Goal: Task Accomplishment & Management: Complete application form

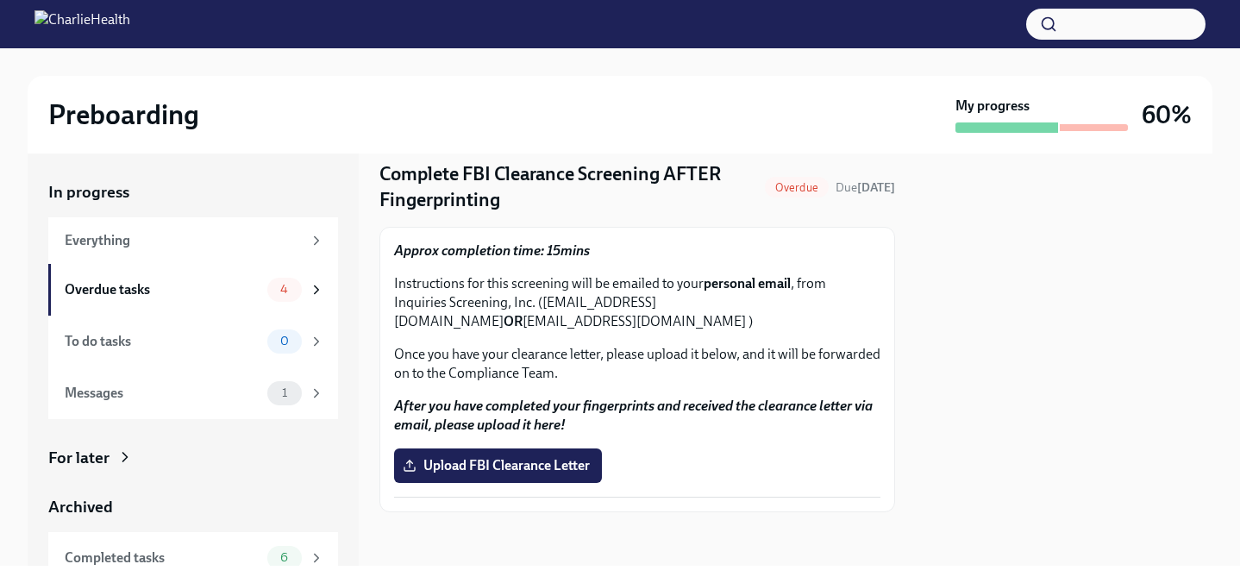
scroll to position [56, 0]
click at [509, 468] on span "Upload FBI Clearance Letter" at bounding box center [498, 463] width 184 height 17
click at [0, 0] on input "Upload FBI Clearance Letter" at bounding box center [0, 0] width 0 height 0
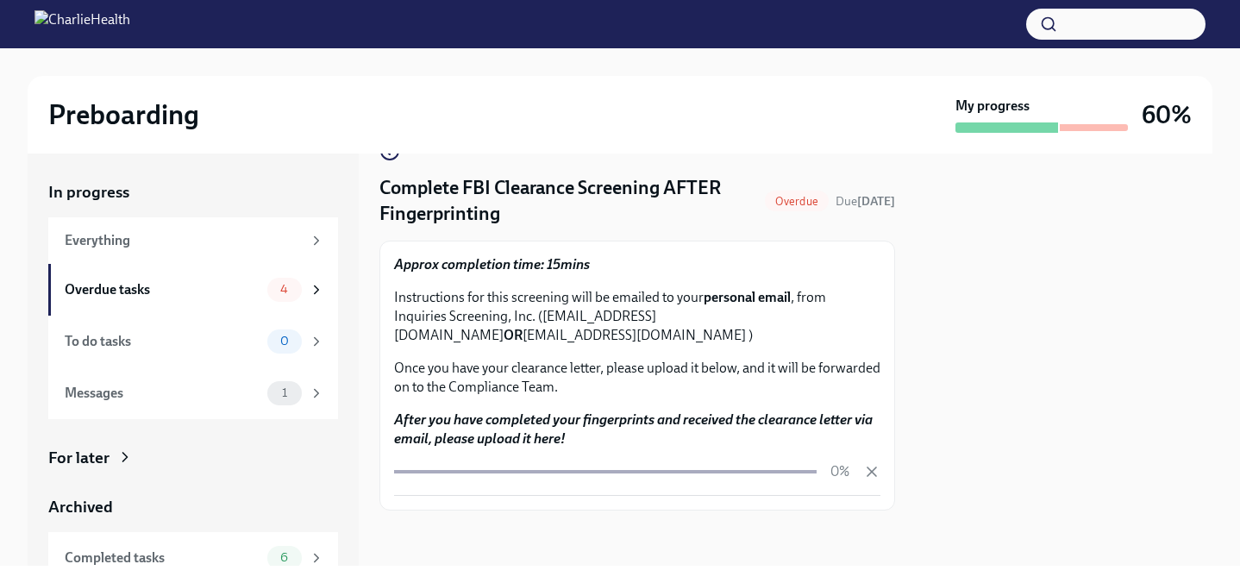
scroll to position [41, 0]
click at [124, 341] on div "To do tasks" at bounding box center [163, 341] width 196 height 19
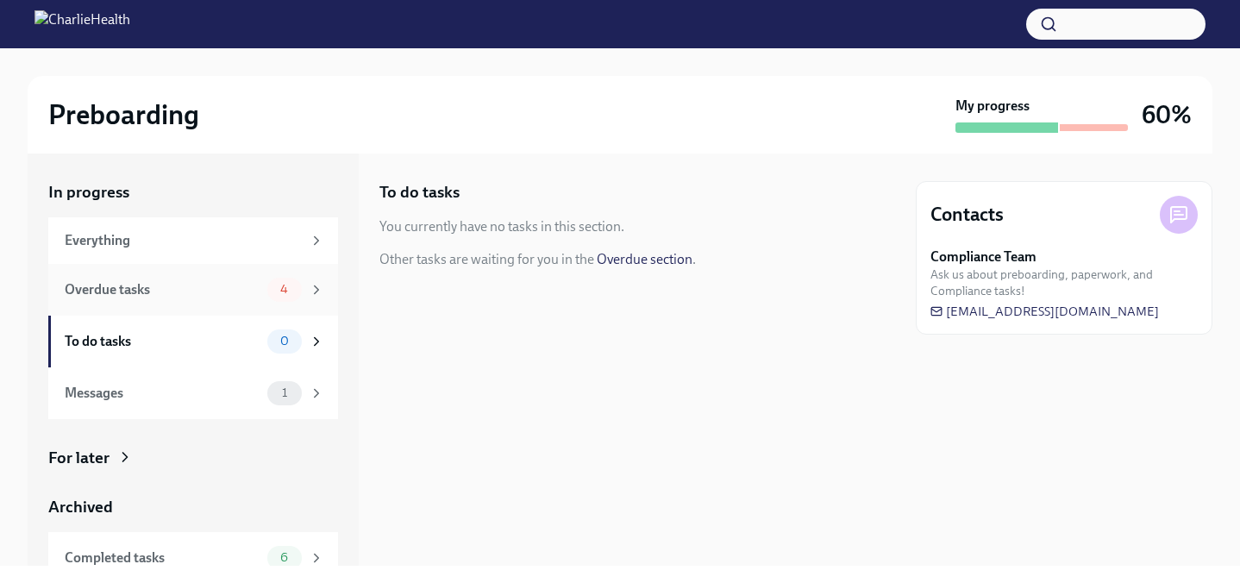
click at [139, 291] on div "Overdue tasks" at bounding box center [163, 289] width 196 height 19
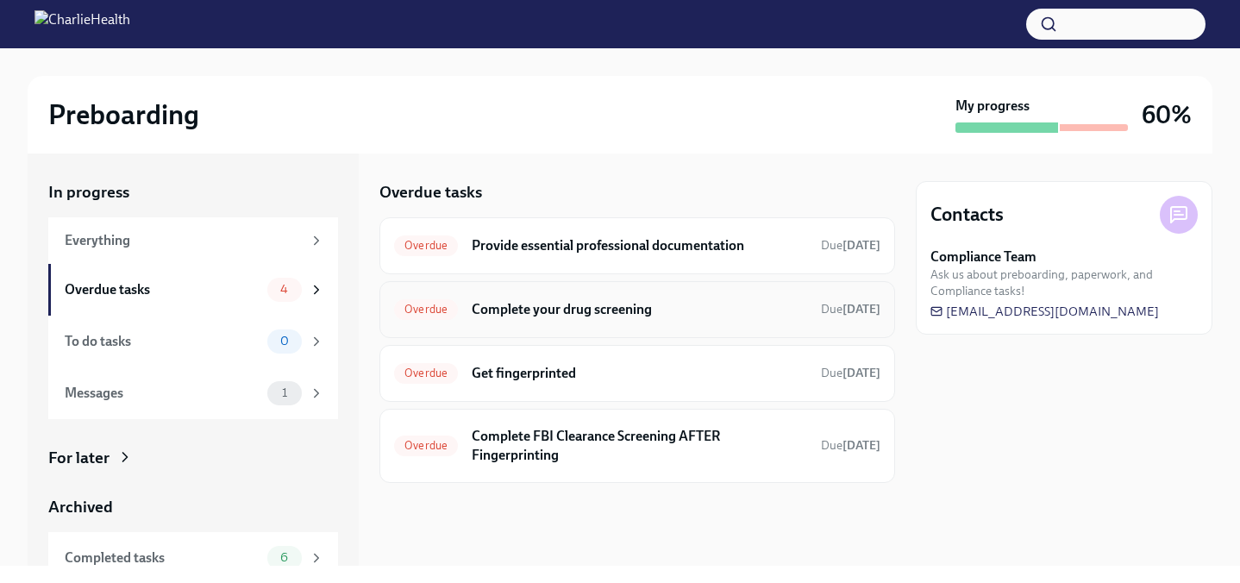
click at [680, 306] on h6 "Complete your drug screening" at bounding box center [639, 309] width 335 height 19
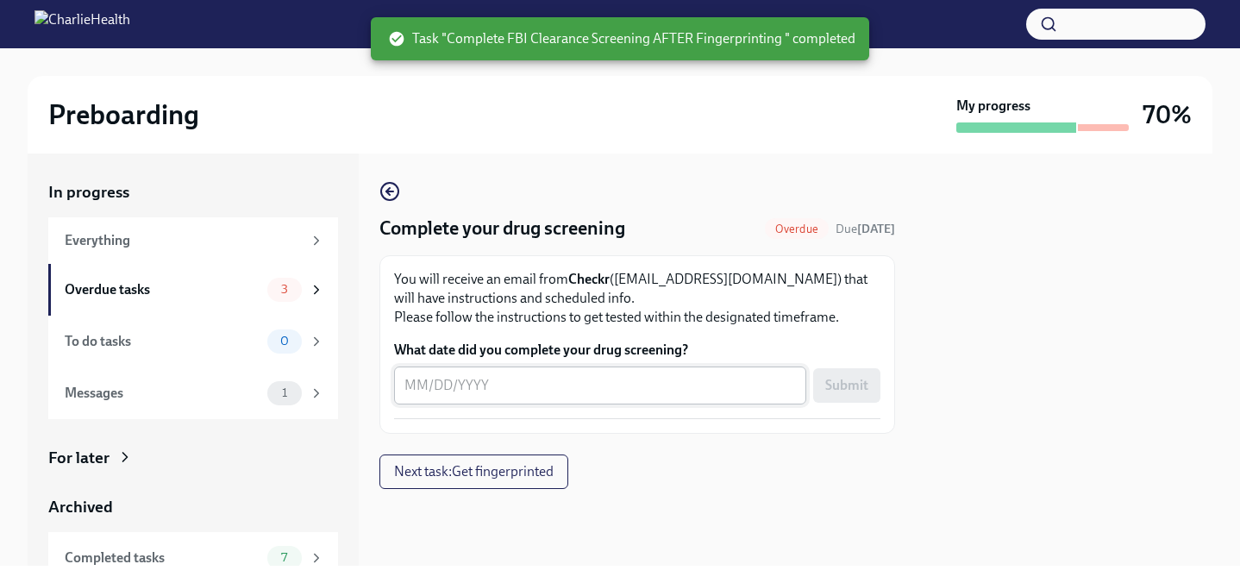
click at [481, 392] on textarea "What date did you complete your drug screening?" at bounding box center [600, 385] width 392 height 21
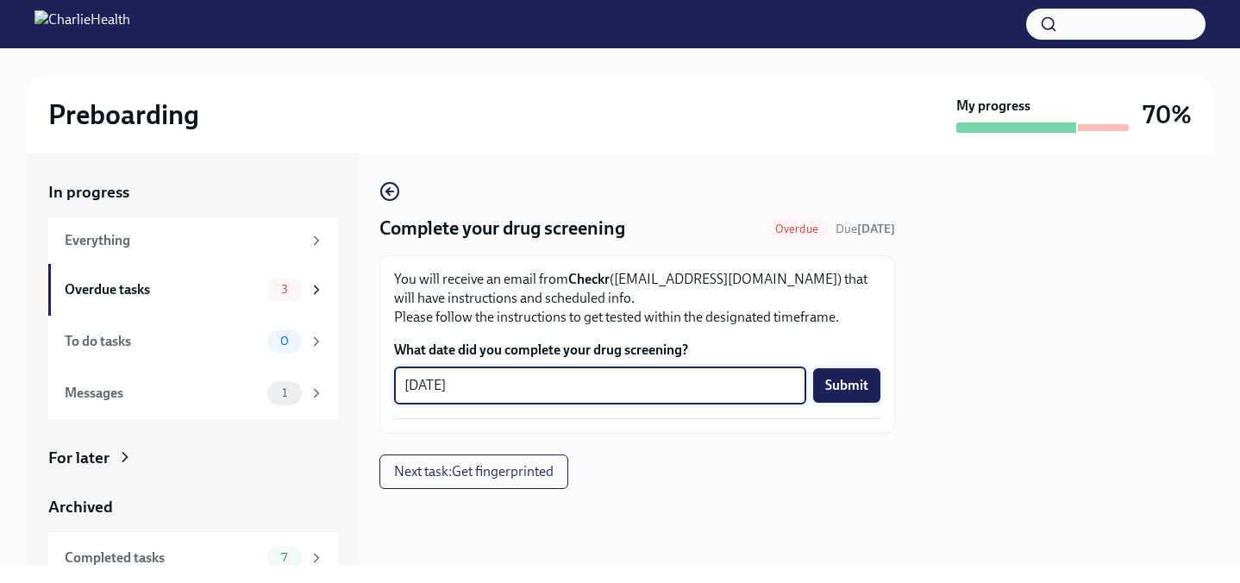
type textarea "08/25/2025"
click at [855, 382] on span "Submit" at bounding box center [846, 385] width 43 height 17
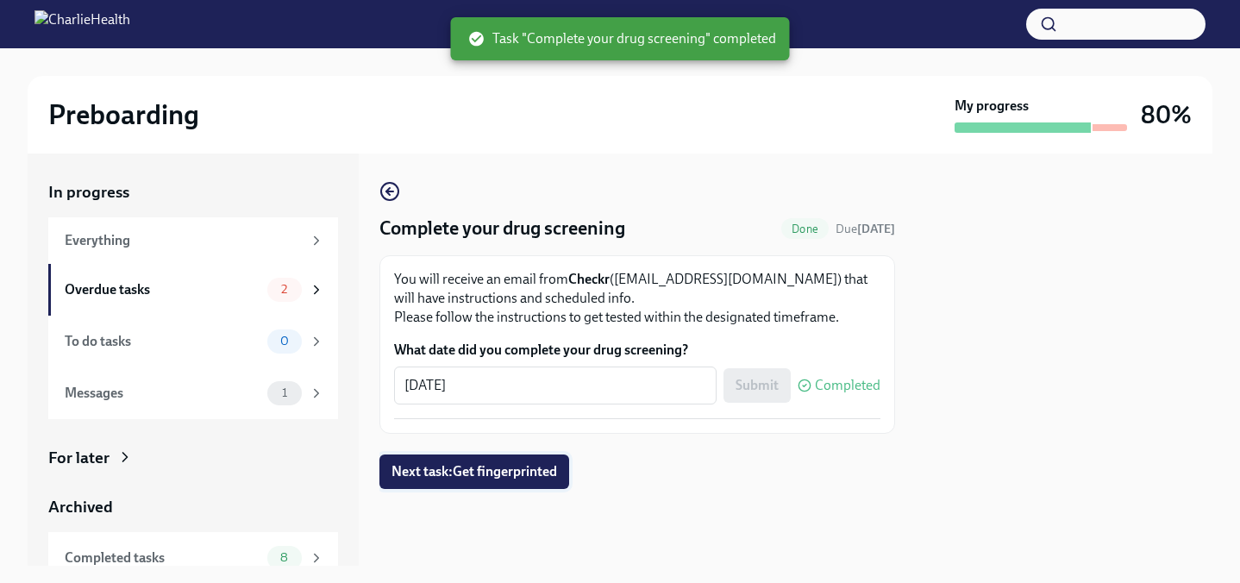
click at [473, 474] on span "Next task : Get fingerprinted" at bounding box center [475, 471] width 166 height 17
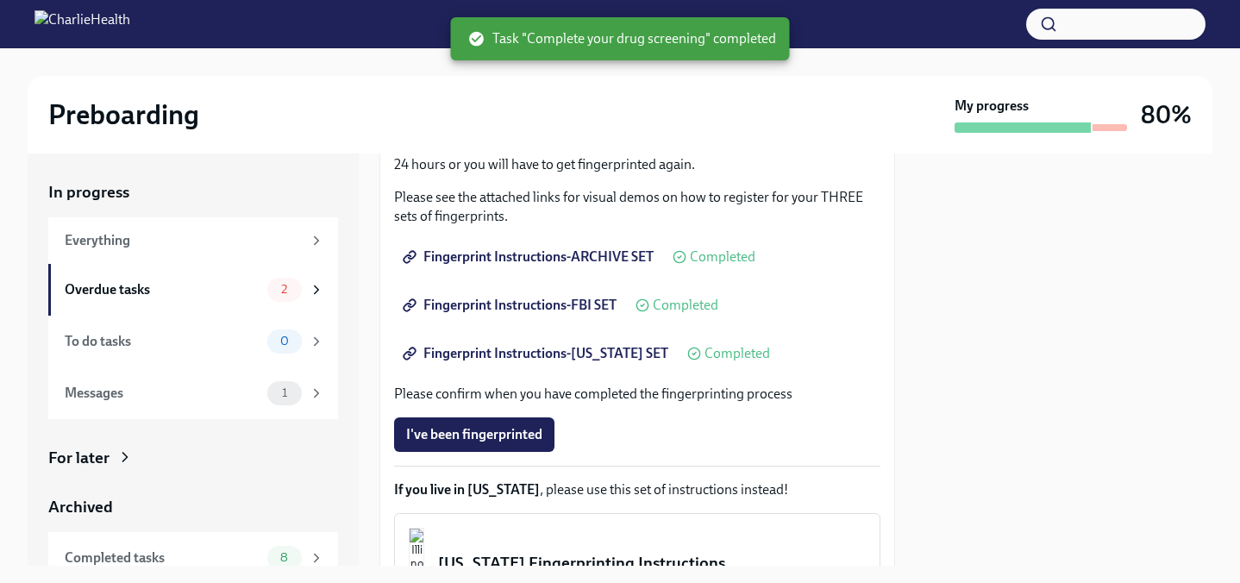
scroll to position [280, 0]
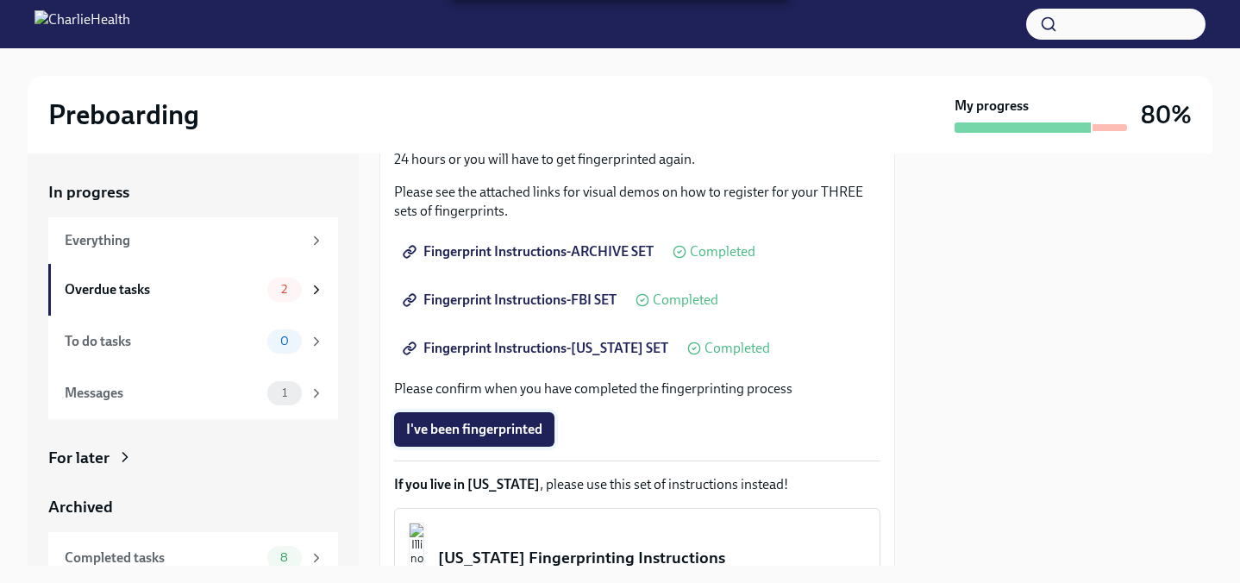
click at [470, 438] on span "I've been fingerprinted" at bounding box center [474, 429] width 136 height 17
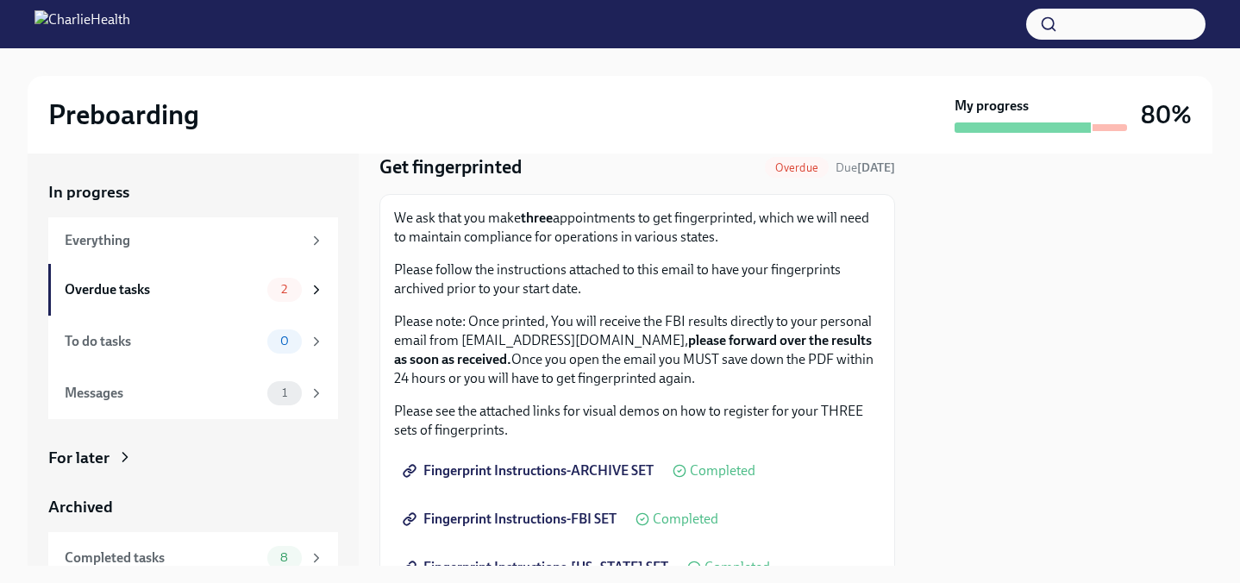
scroll to position [0, 0]
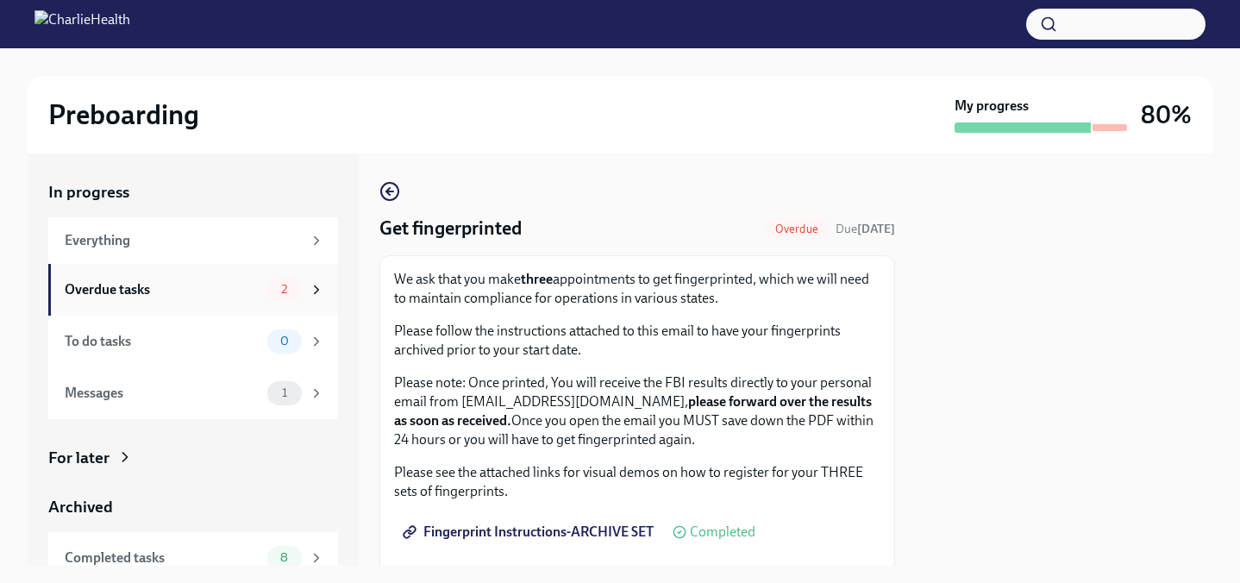
click at [219, 292] on div "Overdue tasks" at bounding box center [163, 289] width 196 height 19
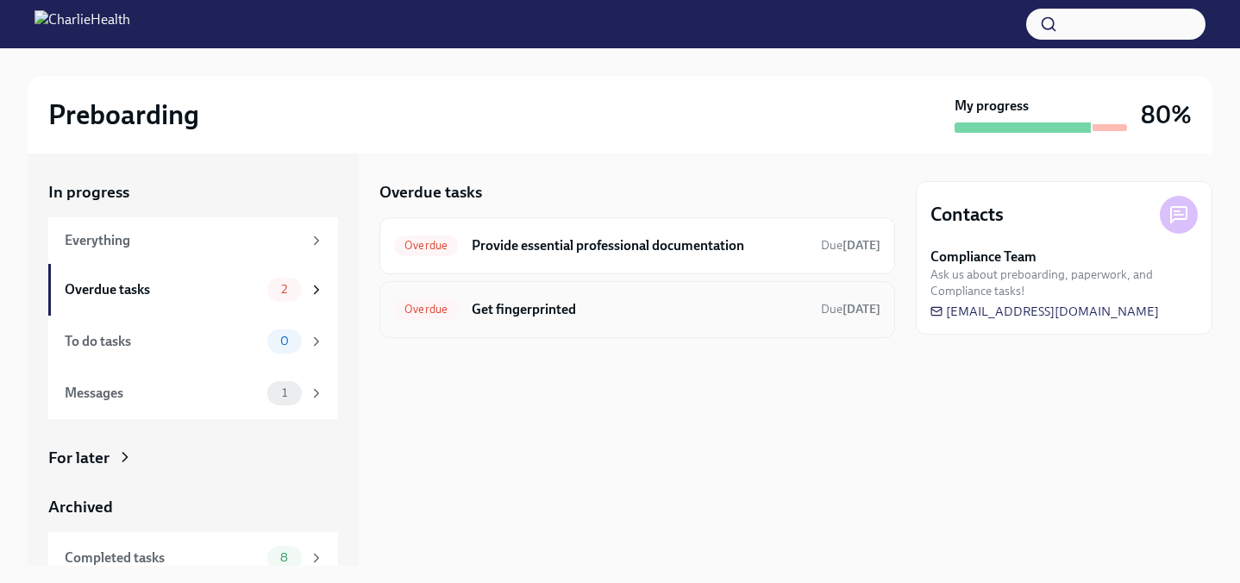
click at [579, 304] on h6 "Get fingerprinted" at bounding box center [639, 309] width 335 height 19
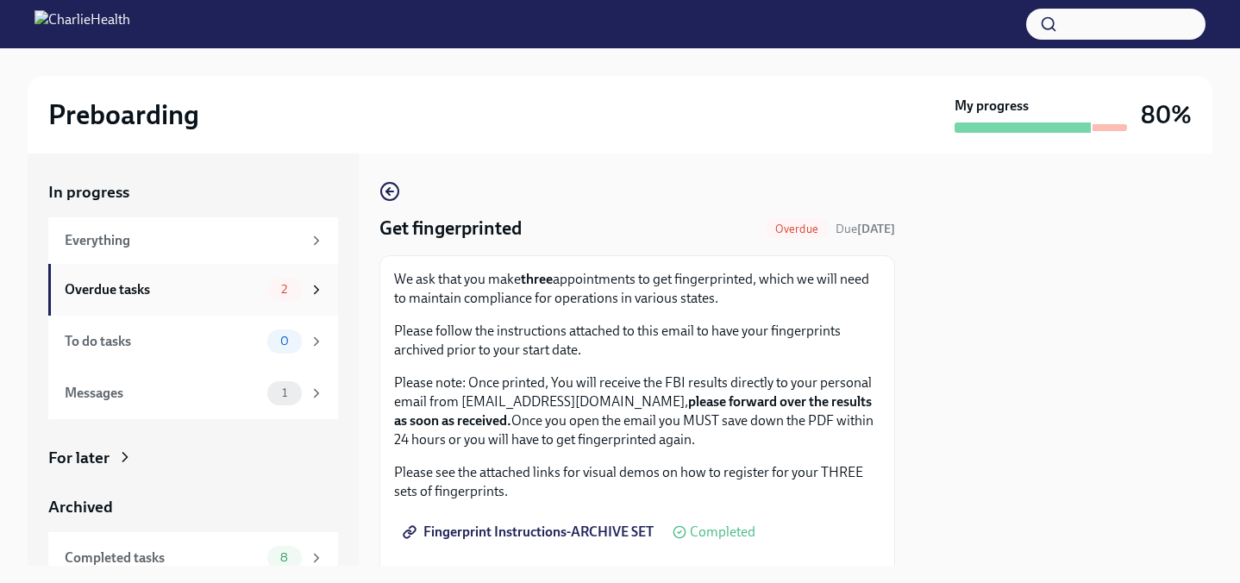
click at [260, 281] on div "Overdue tasks" at bounding box center [163, 289] width 196 height 19
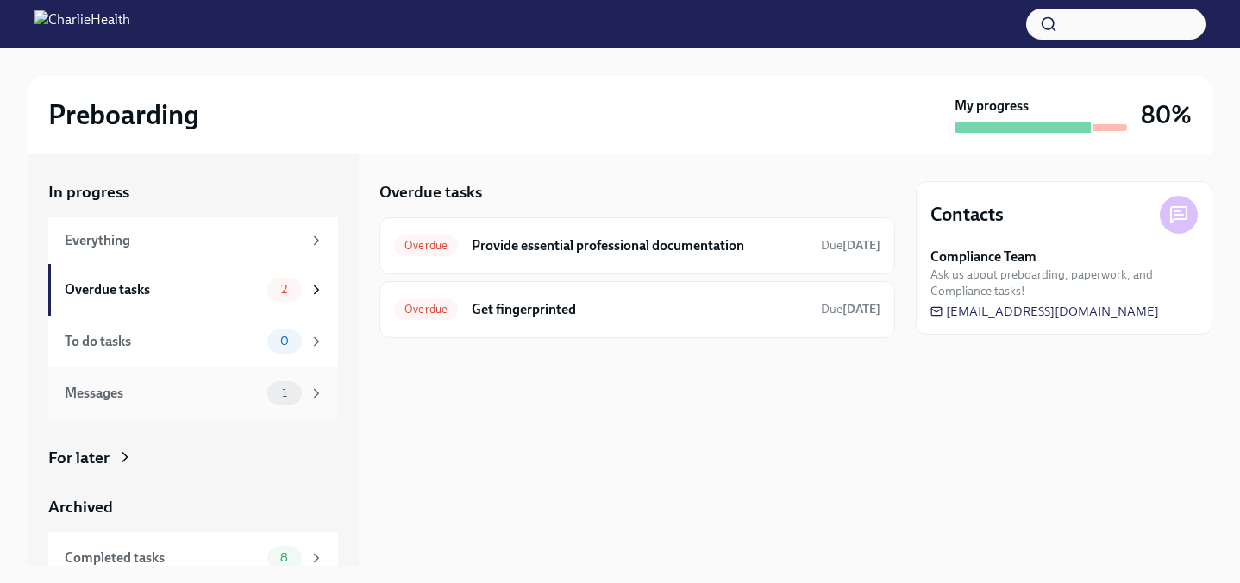
click at [203, 379] on div "Messages 1" at bounding box center [193, 393] width 290 height 52
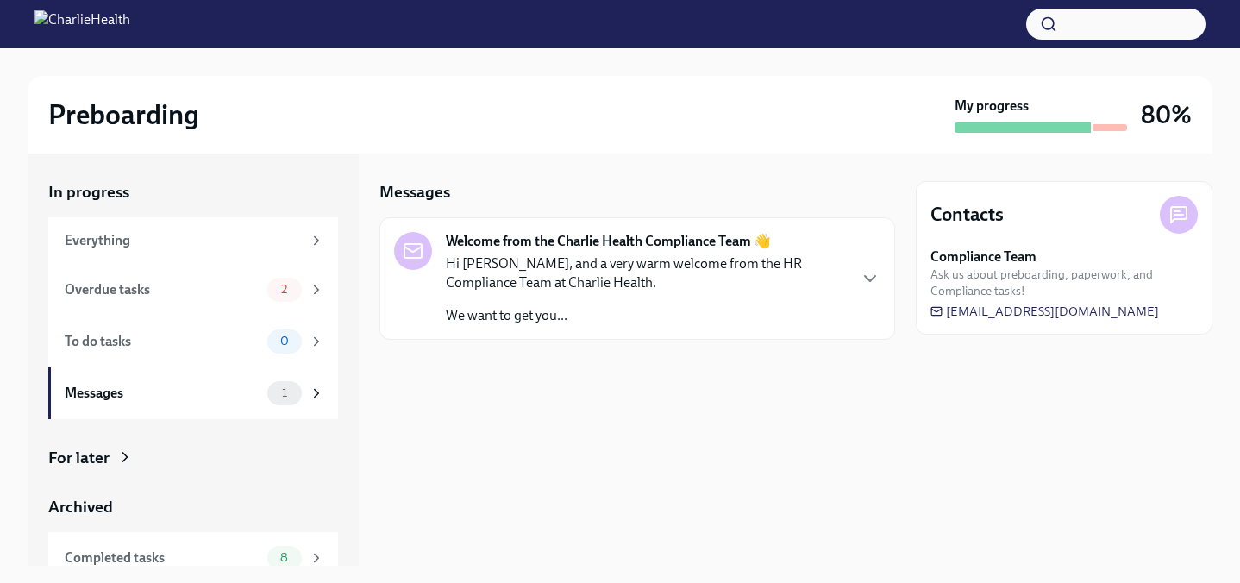
click at [593, 298] on div "Hi [PERSON_NAME], and a very warm welcome from the HR Compliance Team at Charli…" at bounding box center [646, 289] width 400 height 71
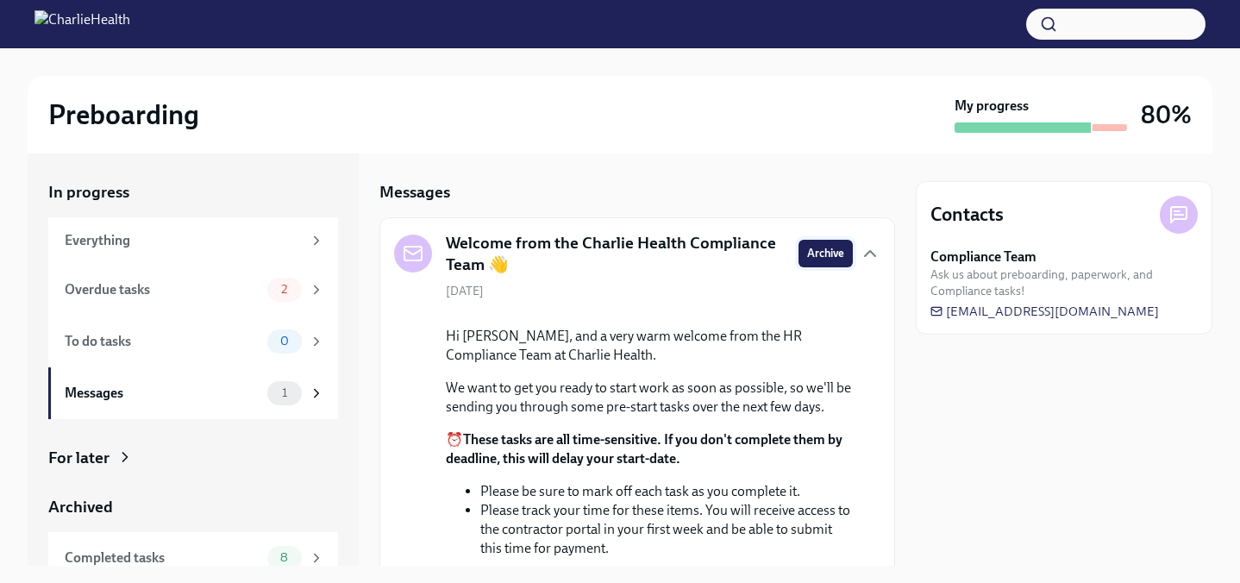
click at [826, 256] on span "Archive" at bounding box center [825, 253] width 37 height 17
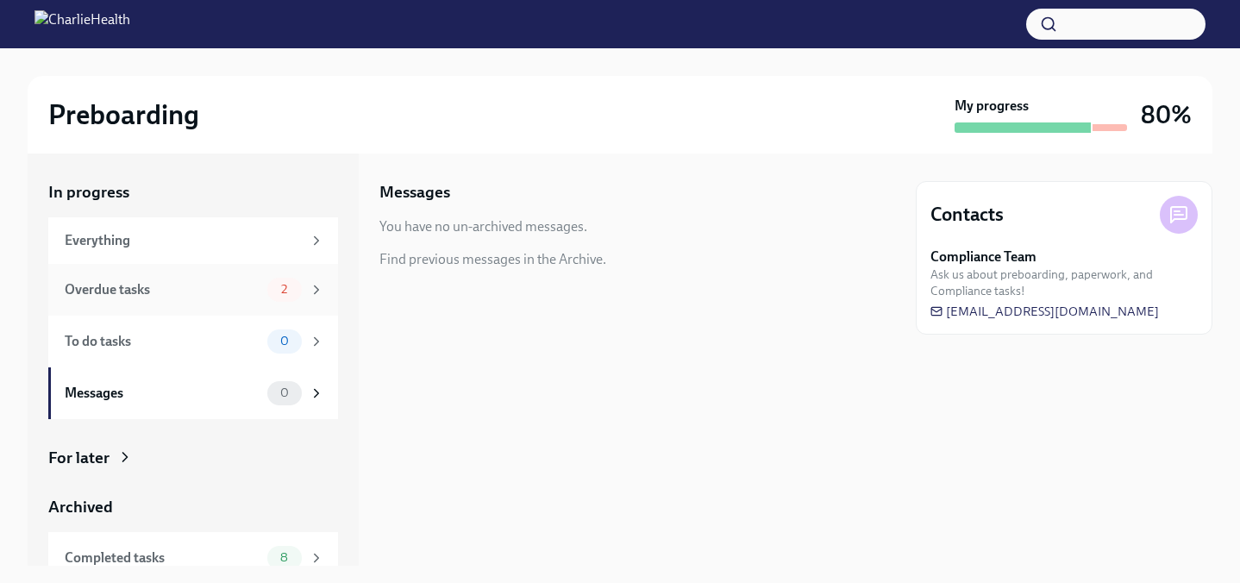
click at [248, 291] on div "Overdue tasks" at bounding box center [163, 289] width 196 height 19
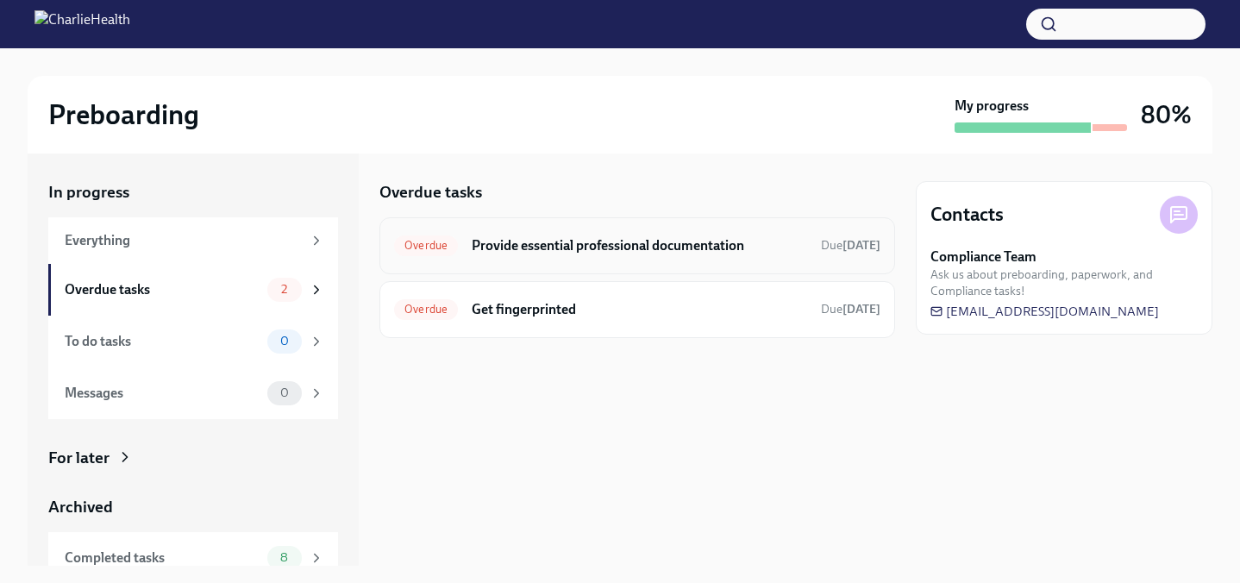
click at [561, 256] on div "Overdue Provide essential professional documentation Due [DATE]" at bounding box center [637, 246] width 486 height 28
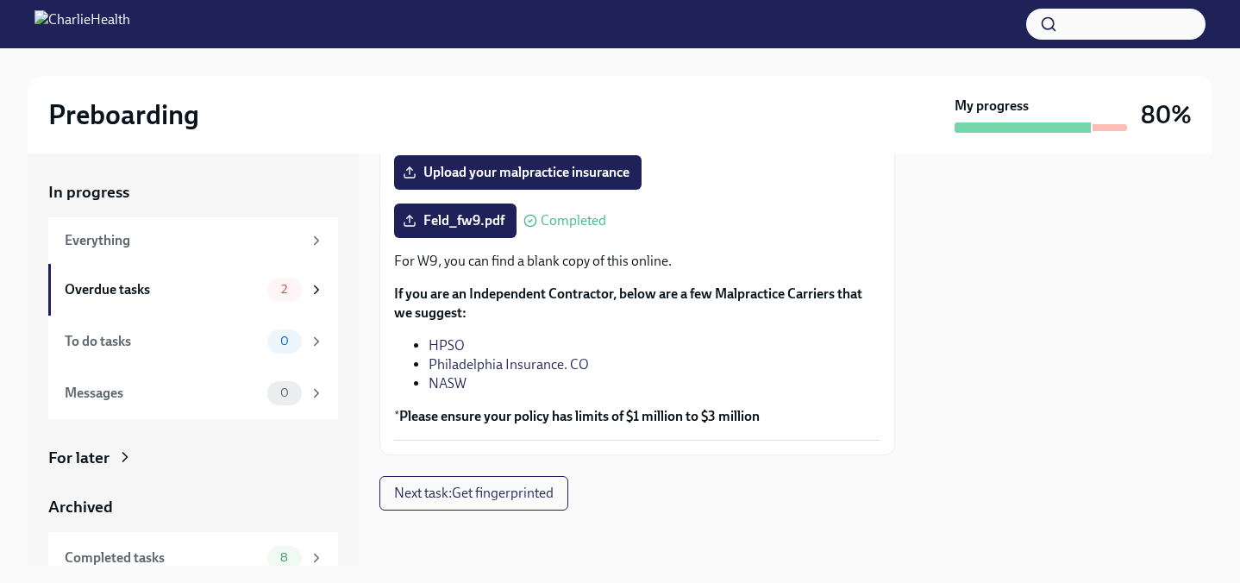
scroll to position [486, 0]
click at [257, 288] on div "Overdue tasks" at bounding box center [163, 289] width 196 height 19
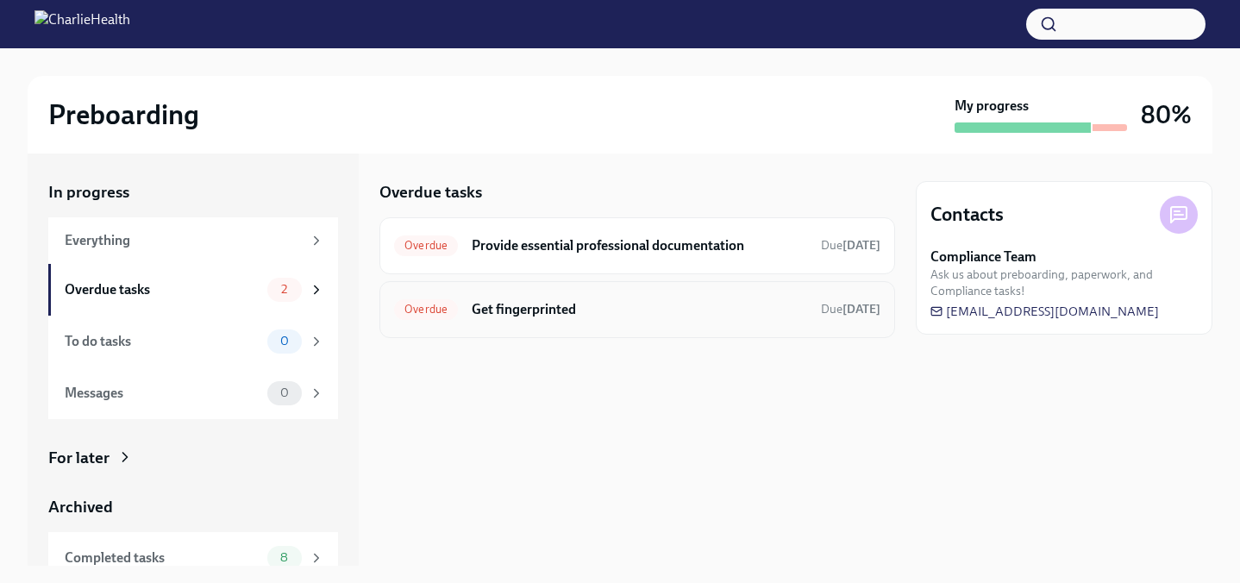
click at [552, 321] on div "Overdue Get fingerprinted Due [DATE]" at bounding box center [637, 310] width 486 height 28
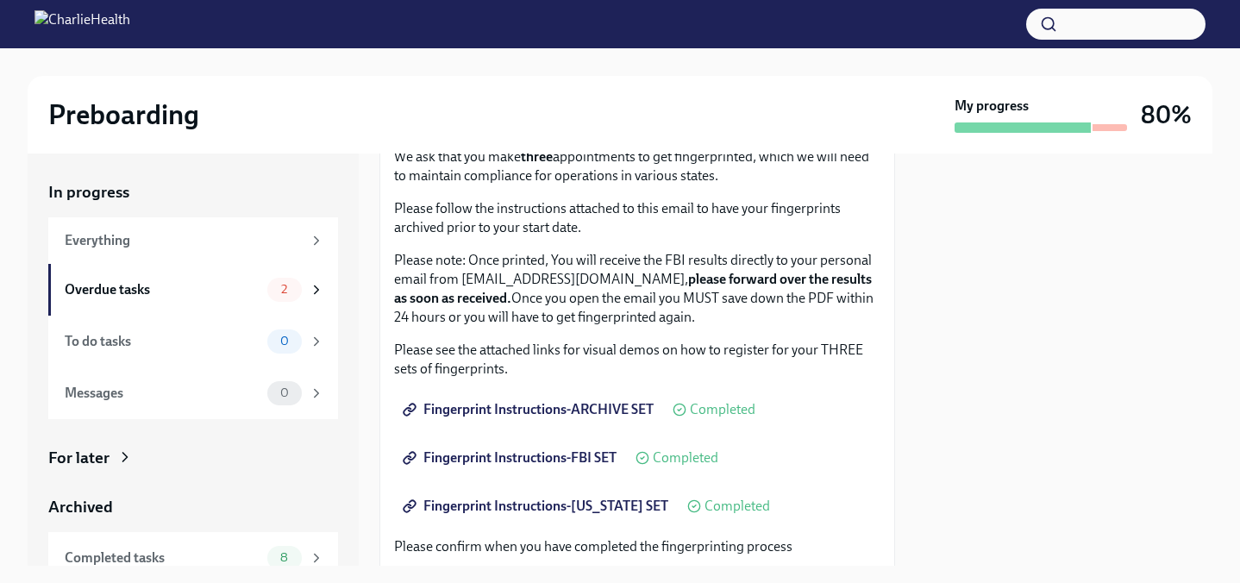
scroll to position [425, 0]
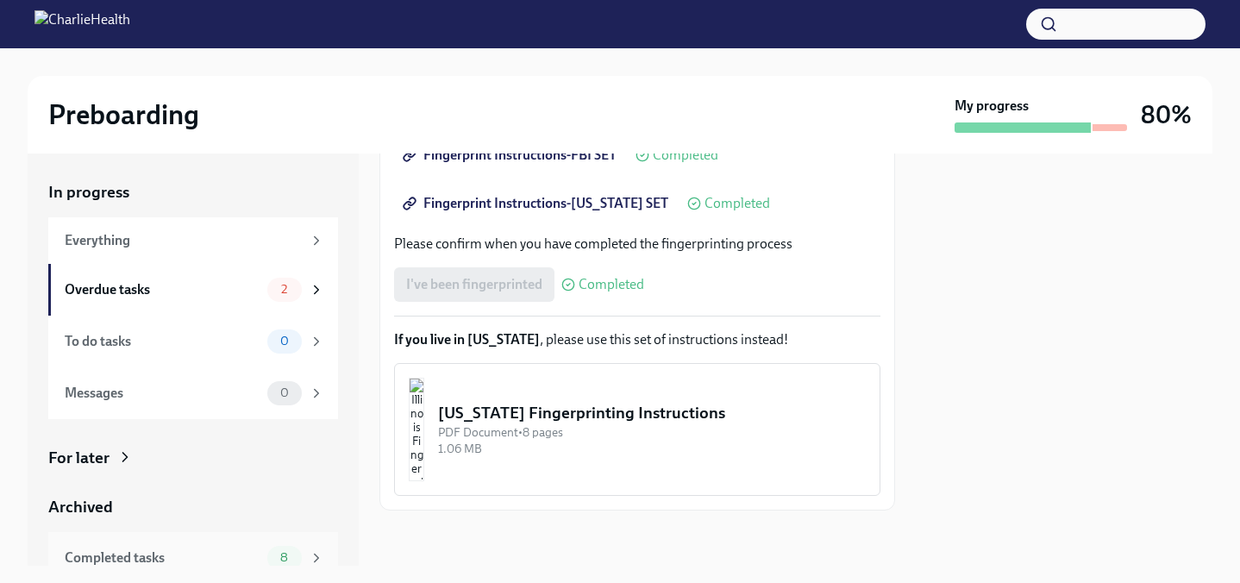
click at [240, 542] on div "Completed tasks 8" at bounding box center [193, 558] width 290 height 52
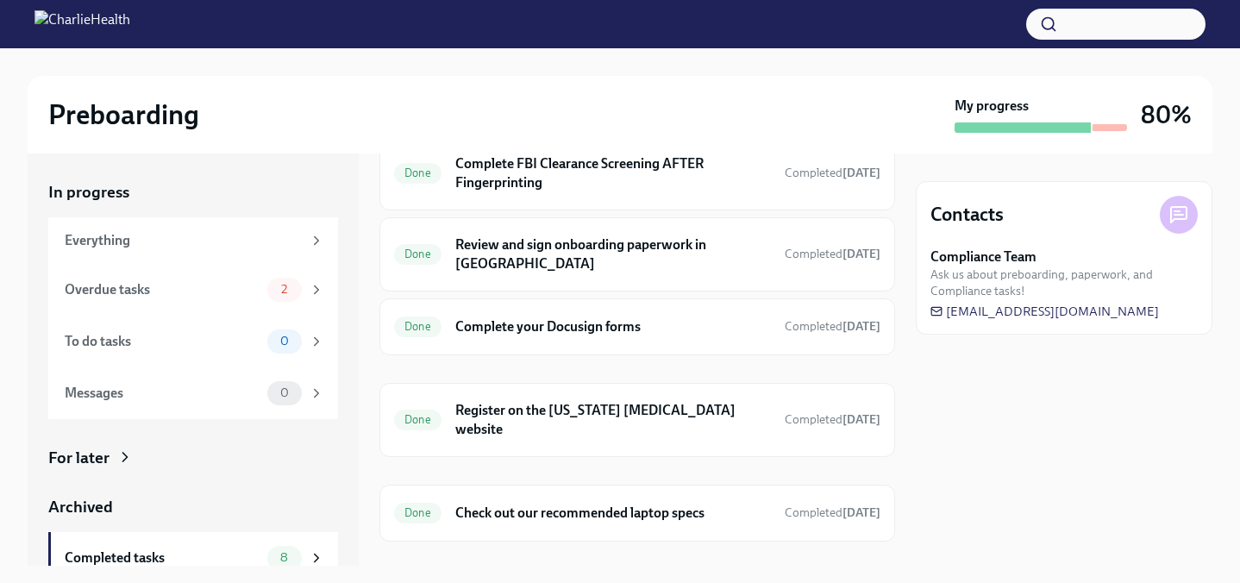
scroll to position [285, 0]
